Goal: Task Accomplishment & Management: Use online tool/utility

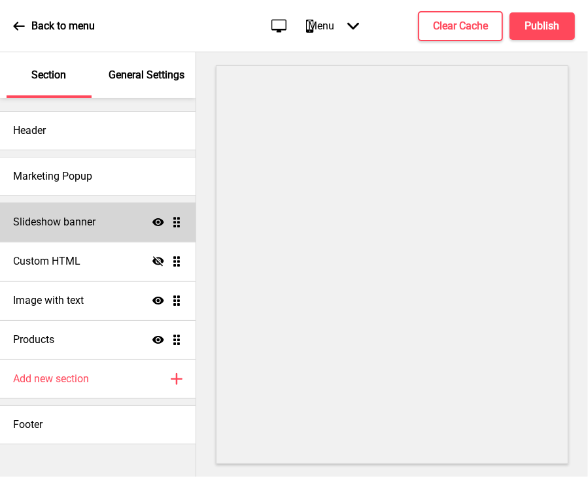
click at [111, 237] on div "Slideshow banner Show Drag" at bounding box center [98, 222] width 196 height 39
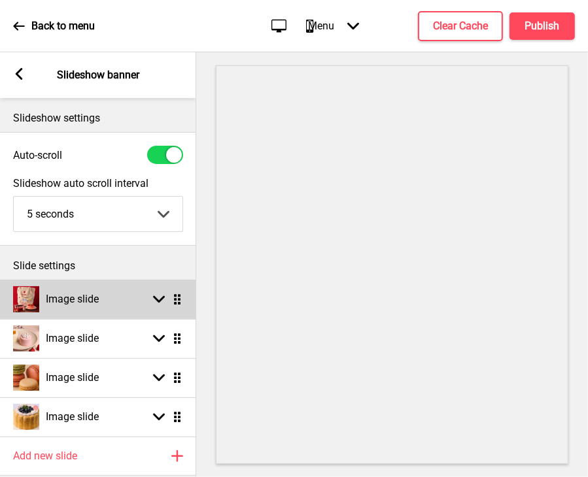
scroll to position [98, 0]
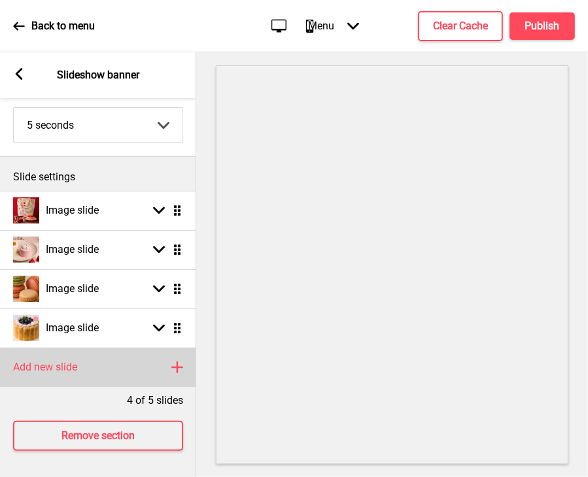
click at [172, 362] on rect at bounding box center [177, 368] width 16 height 16
click at [165, 362] on div "Arrow down Drag" at bounding box center [164, 368] width 37 height 12
select select "right"
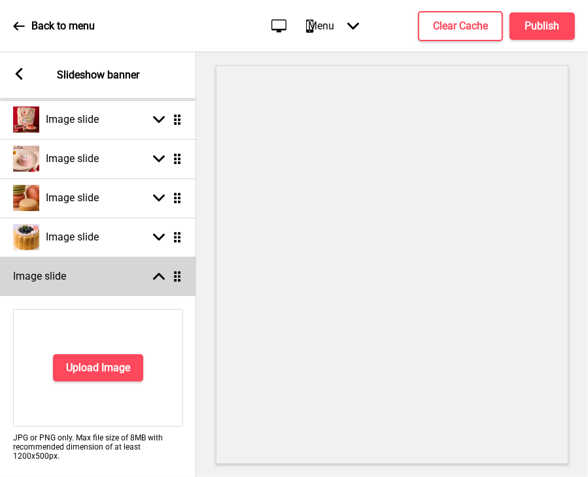
scroll to position [180, 0]
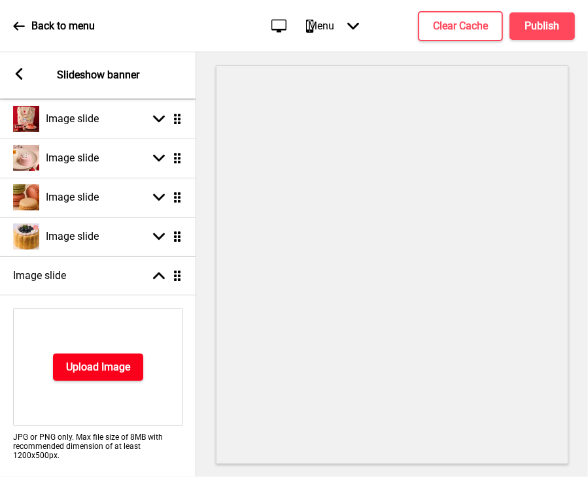
click at [110, 369] on h4 "Upload Image" at bounding box center [98, 367] width 64 height 14
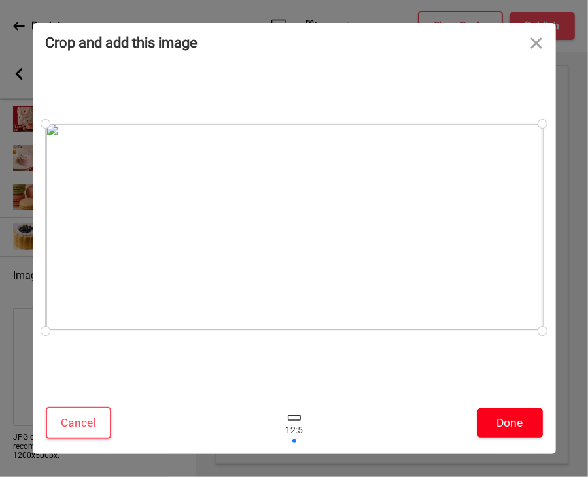
click at [503, 418] on button "Done" at bounding box center [509, 423] width 65 height 29
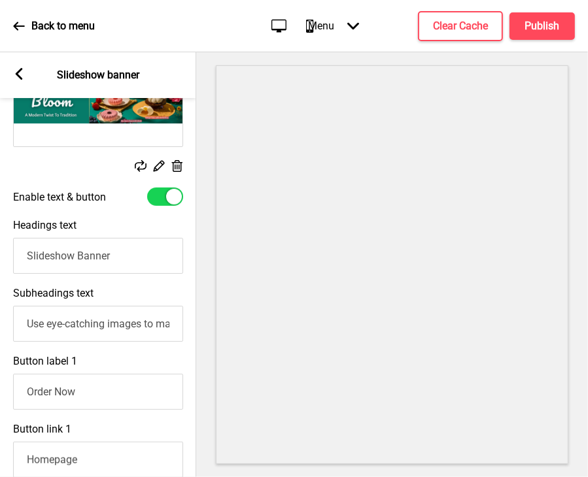
scroll to position [443, 0]
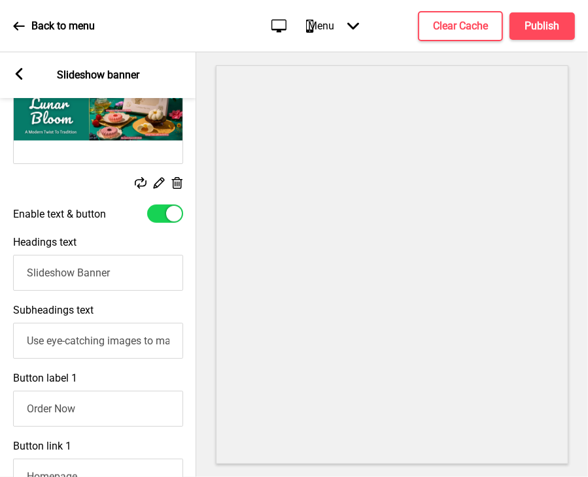
click at [30, 343] on input "Use eye-catching images to make a strong first impression of your brand" at bounding box center [98, 341] width 170 height 36
paste input "Introducing Lunar Bloom Box - a stunning trio of floral & fruity mousse cakes, …"
drag, startPoint x: 121, startPoint y: 346, endPoint x: -1, endPoint y: 363, distance: 122.8
click at [0, 363] on html "Back to menu Desktop Mobile Menu Arrow down Product Page Store Information Chec…" at bounding box center [294, 238] width 588 height 477
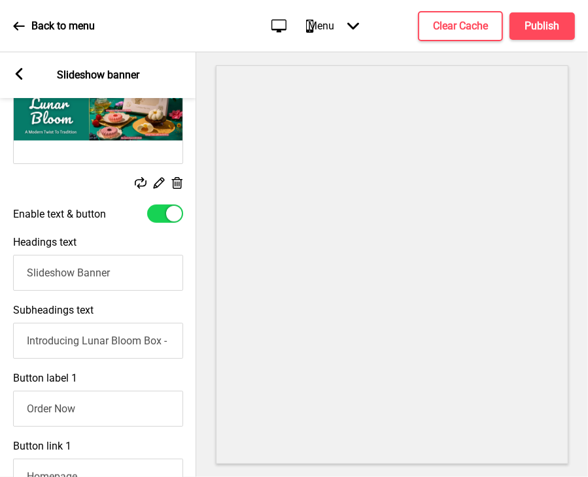
type input "Introducing Lunar Bloom Box - a stunning trio of floral & fruity mousse cakes, …"
drag, startPoint x: 44, startPoint y: 273, endPoint x: -1, endPoint y: 273, distance: 45.1
click at [0, 273] on html "Back to menu Desktop Mobile Menu Arrow down Product Page Store Information Chec…" at bounding box center [294, 238] width 588 height 477
paste input "Introducing Lunar Bloom Box"
type input "Introducing Lunar Bloom Box"
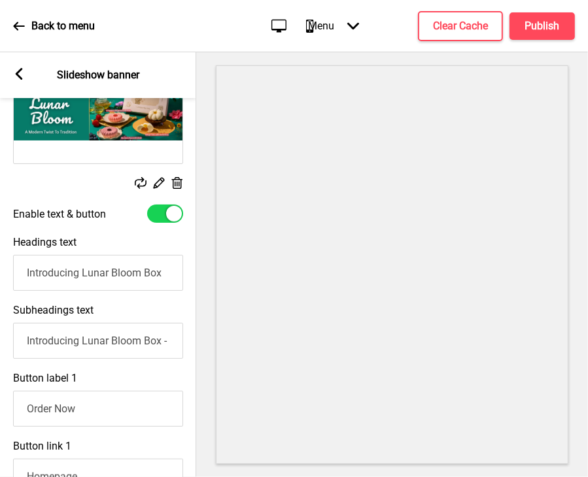
click at [173, 346] on input "Introducing Lunar Bloom Box - a stunning trio of floral & fruity mousse cakes, …" at bounding box center [98, 341] width 170 height 36
click at [167, 346] on input "Introducing Lunar Bloom Box - a stunning trio of floral & fruity mousse cakes, …" at bounding box center [98, 341] width 170 height 36
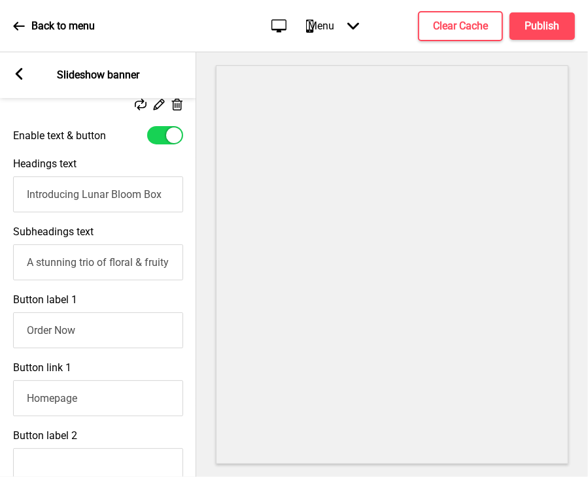
scroll to position [470, 0]
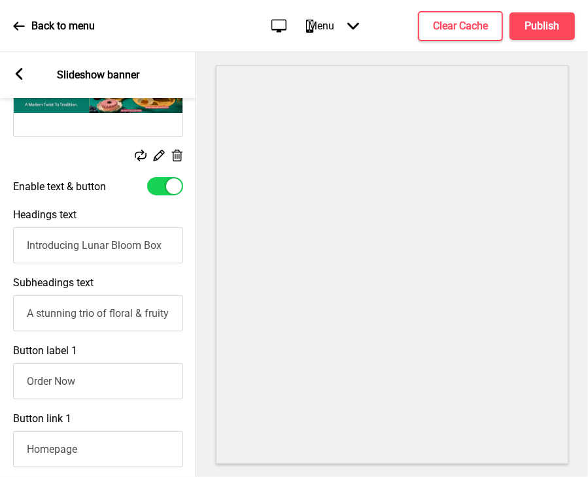
type input "A stunning trio of floral & fruity mousse cakes, reimagining Mid-Autumn with a …"
drag, startPoint x: 137, startPoint y: 251, endPoint x: 179, endPoint y: 251, distance: 41.8
click at [179, 251] on input "Introducing Lunar Bloom Box" at bounding box center [98, 246] width 170 height 36
click at [133, 299] on input "A stunning trio of floral & fruity mousse cakes, reimagining Mid-Autumn with a …" at bounding box center [98, 314] width 170 height 36
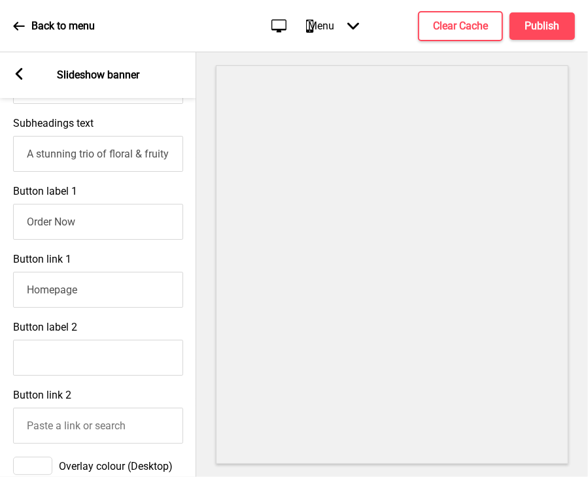
scroll to position [938, 0]
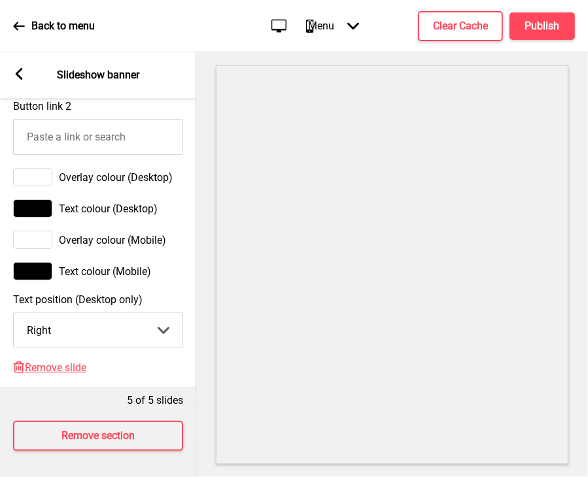
click at [110, 387] on div "5 of 5 slides" at bounding box center [98, 397] width 196 height 21
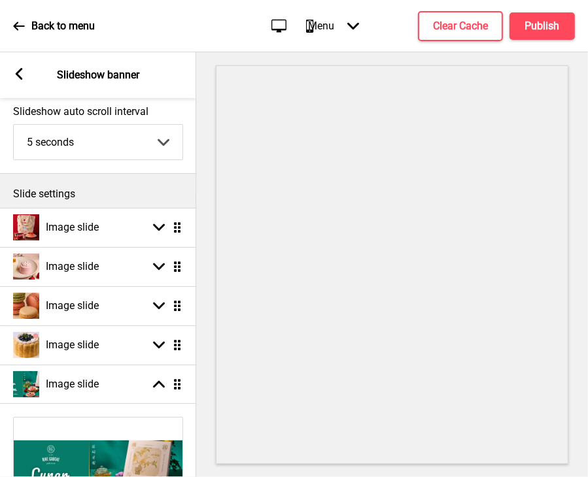
scroll to position [73, 0]
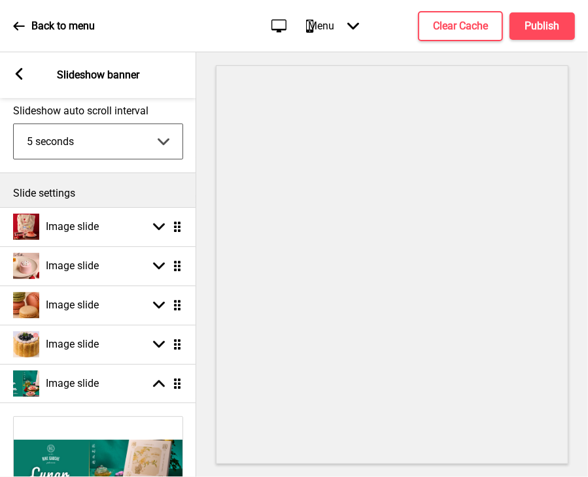
click at [92, 152] on select "5 seconds 6 seconds 7 seconds 8 seconds 9 seconds 10 seconds" at bounding box center [98, 141] width 169 height 35
click at [152, 100] on div "Slideshow auto scroll interval 5 seconds 5 seconds 6 seconds 7 seconds 8 second…" at bounding box center [98, 132] width 196 height 68
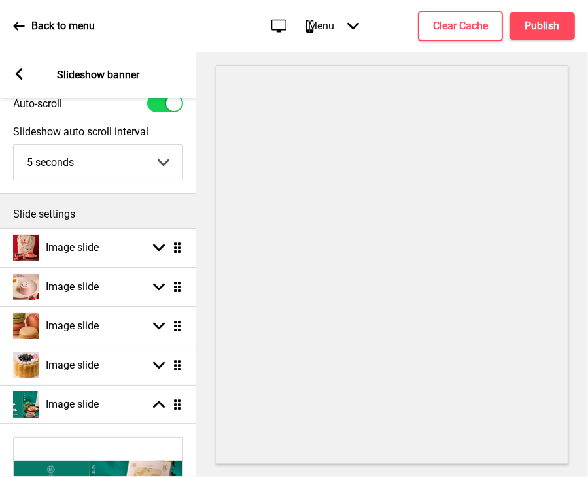
scroll to position [0, 0]
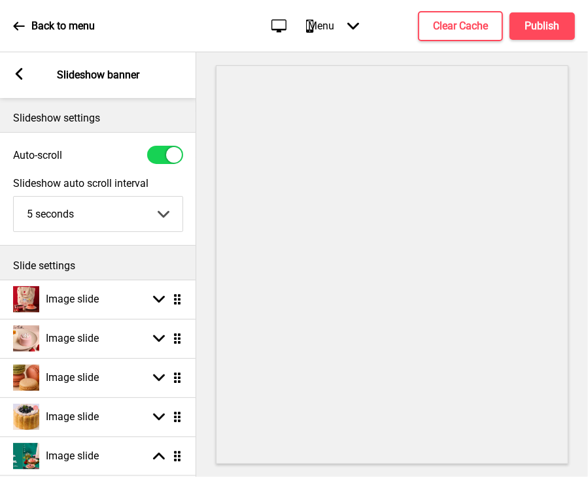
click at [26, 76] on div "Arrow left Slideshow banner" at bounding box center [98, 75] width 196 height 46
click at [18, 75] on icon at bounding box center [19, 74] width 7 height 12
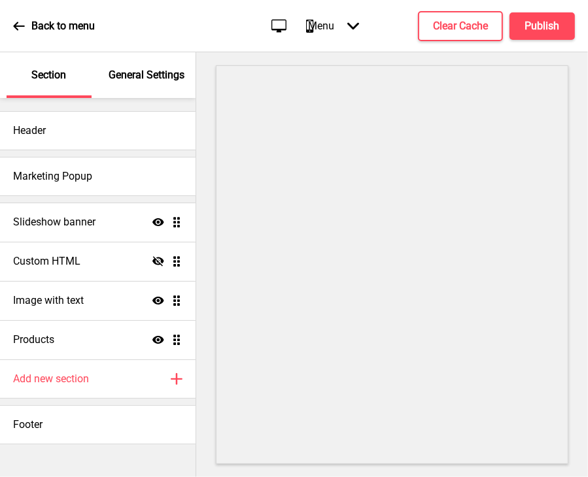
click at [14, 24] on icon at bounding box center [18, 26] width 11 height 9
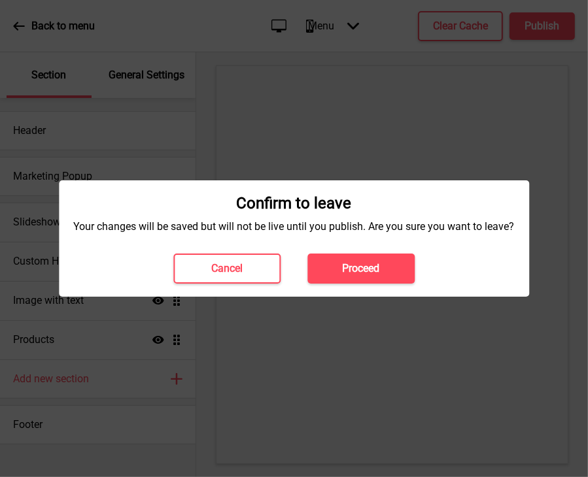
click at [381, 271] on button "Proceed" at bounding box center [360, 269] width 107 height 30
